Goal: Task Accomplishment & Management: Use online tool/utility

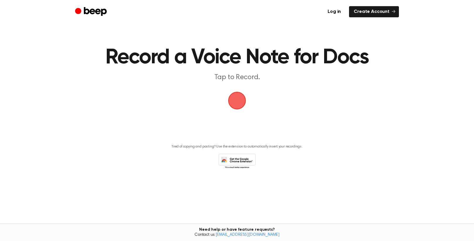
click at [246, 96] on span "button" at bounding box center [237, 100] width 33 height 33
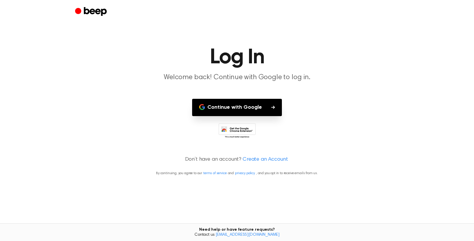
click at [270, 107] on button "Continue with Google" at bounding box center [237, 107] width 90 height 17
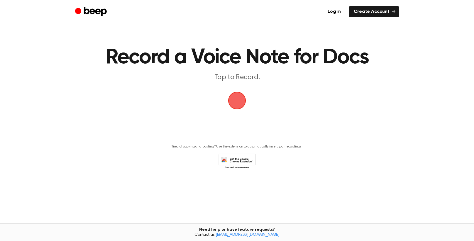
click at [234, 105] on span "button" at bounding box center [237, 101] width 26 height 26
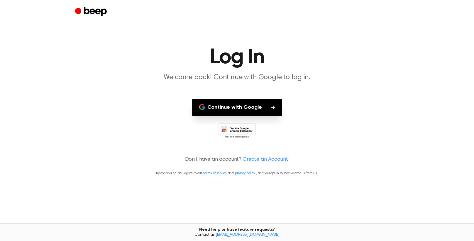
click at [234, 105] on button "Continue with Google" at bounding box center [237, 107] width 90 height 17
click at [232, 127] on icon at bounding box center [237, 131] width 37 height 16
